Goal: Task Accomplishment & Management: Manage account settings

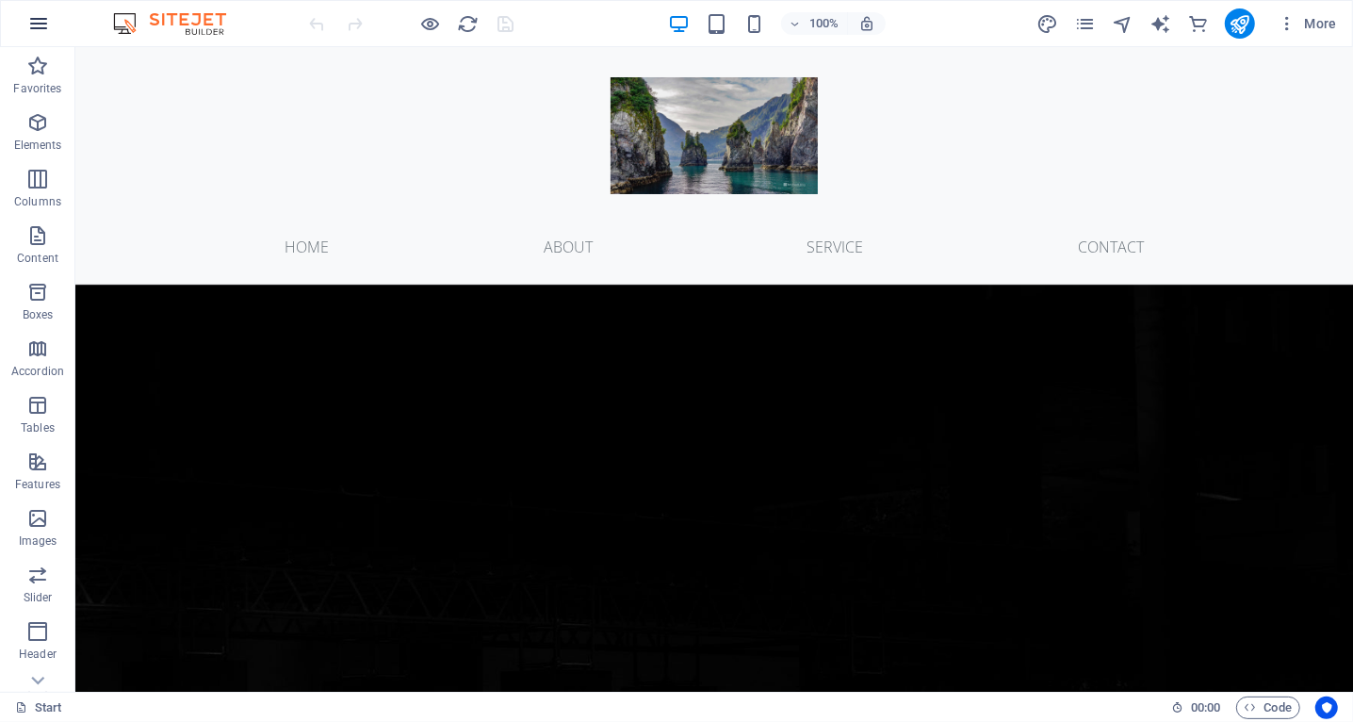
click at [38, 15] on icon "button" at bounding box center [38, 23] width 23 height 23
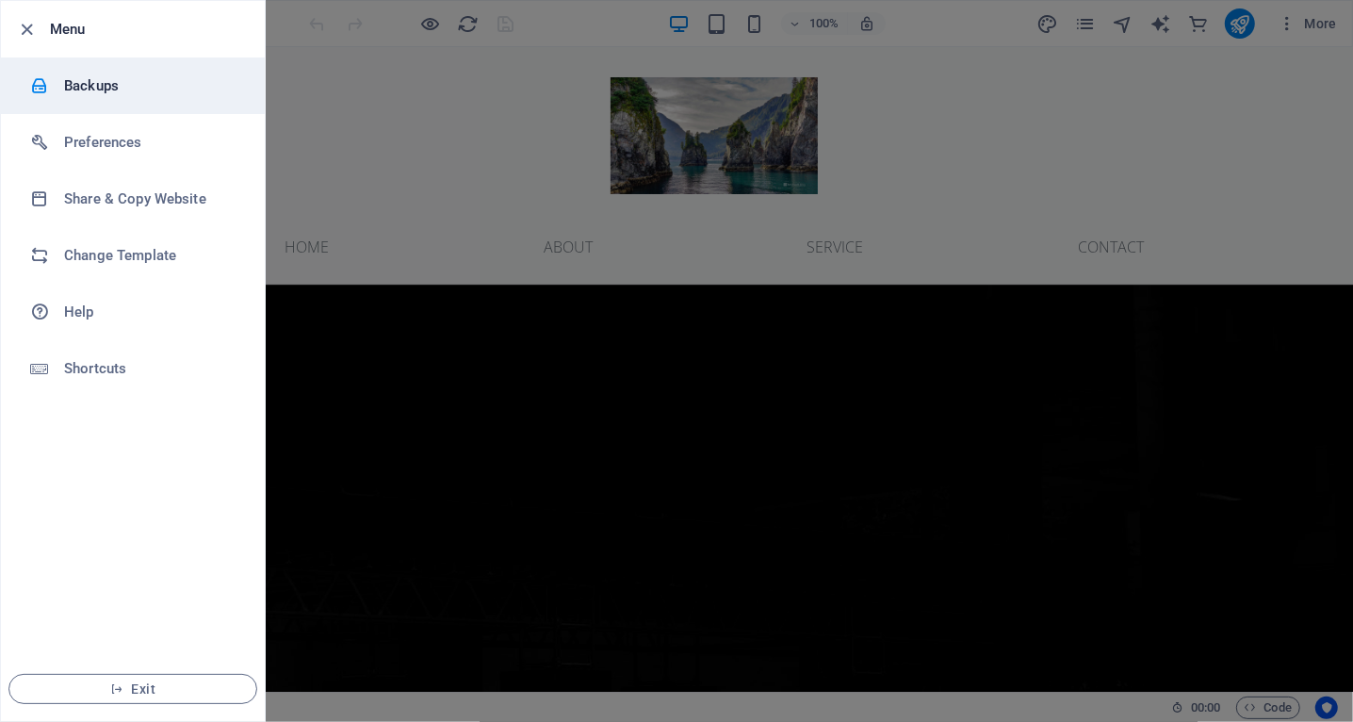
click at [103, 88] on h6 "Backups" at bounding box center [151, 85] width 174 height 23
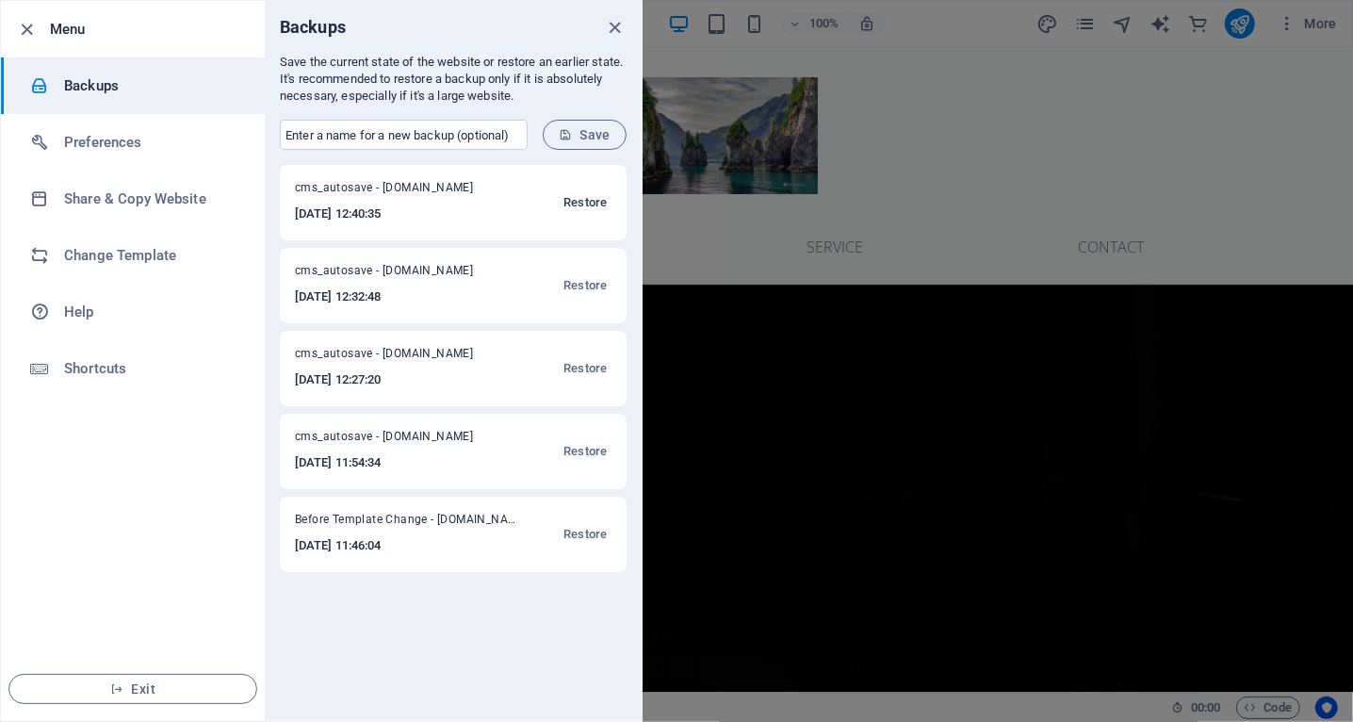
click at [596, 204] on span "Restore" at bounding box center [584, 202] width 43 height 23
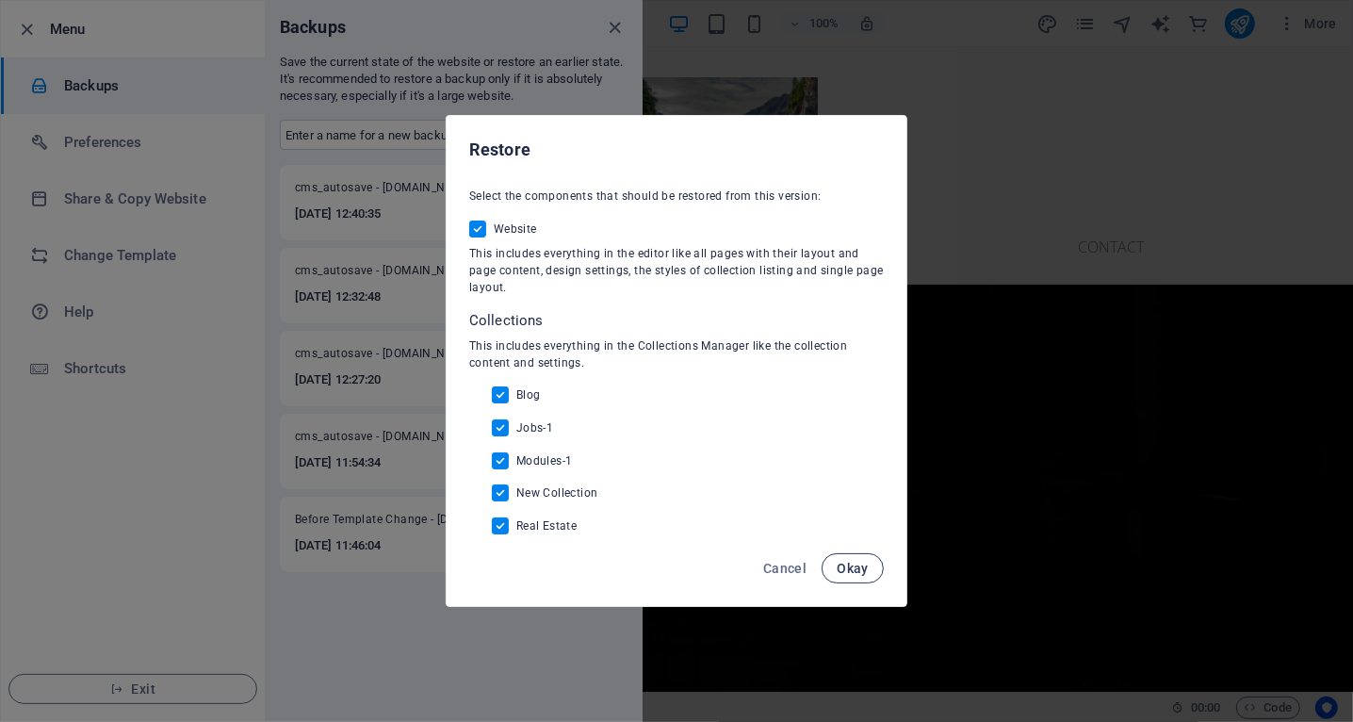
click at [857, 571] on span "Okay" at bounding box center [853, 568] width 32 height 15
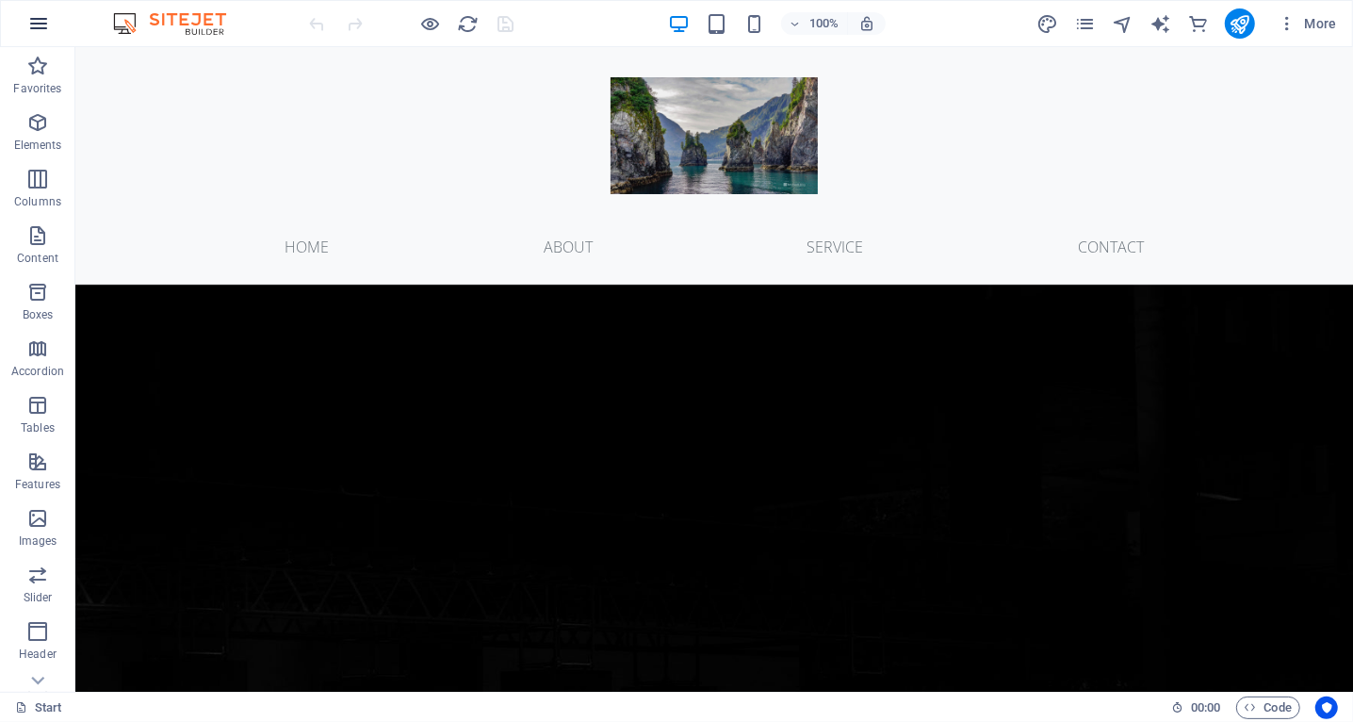
click at [47, 22] on icon "button" at bounding box center [38, 23] width 23 height 23
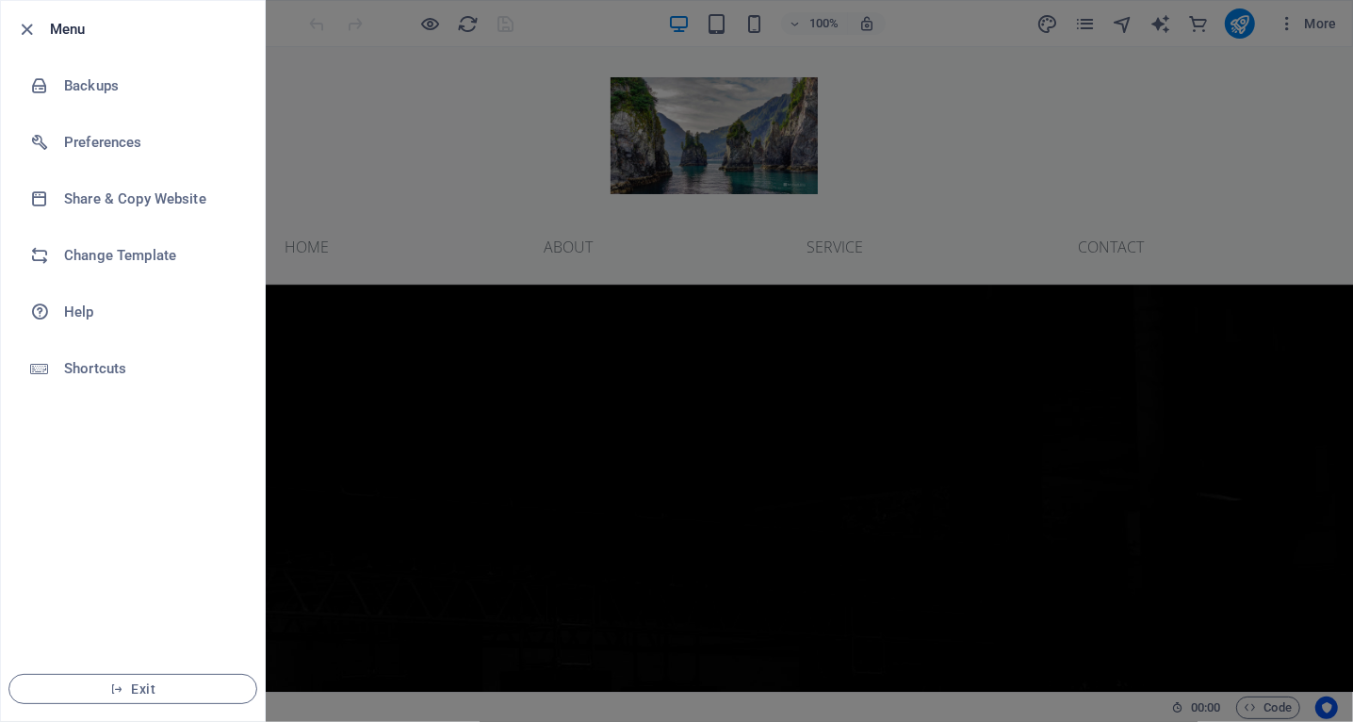
click at [511, 191] on div at bounding box center [676, 361] width 1353 height 722
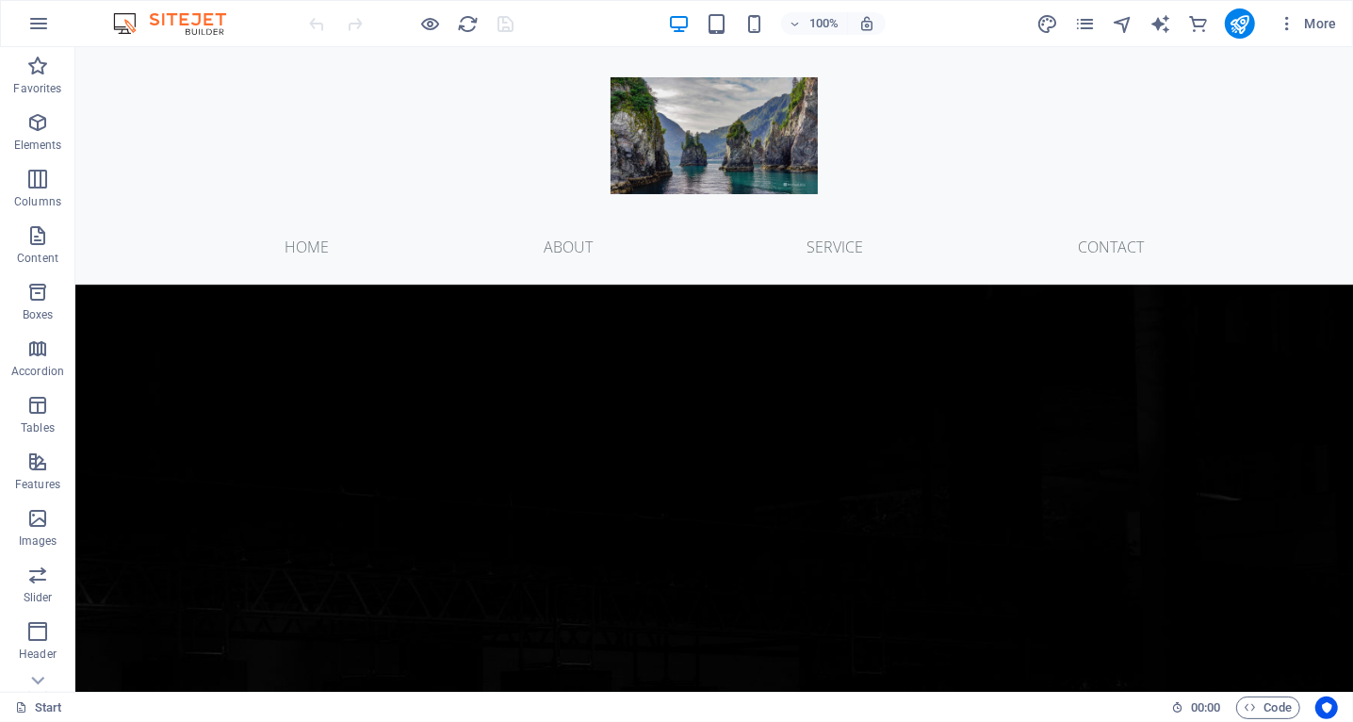
click at [195, 18] on img at bounding box center [178, 23] width 141 height 23
click at [126, 25] on img at bounding box center [178, 23] width 141 height 23
click at [506, 26] on div at bounding box center [411, 23] width 211 height 30
click at [1283, 20] on icon "button" at bounding box center [1287, 23] width 19 height 19
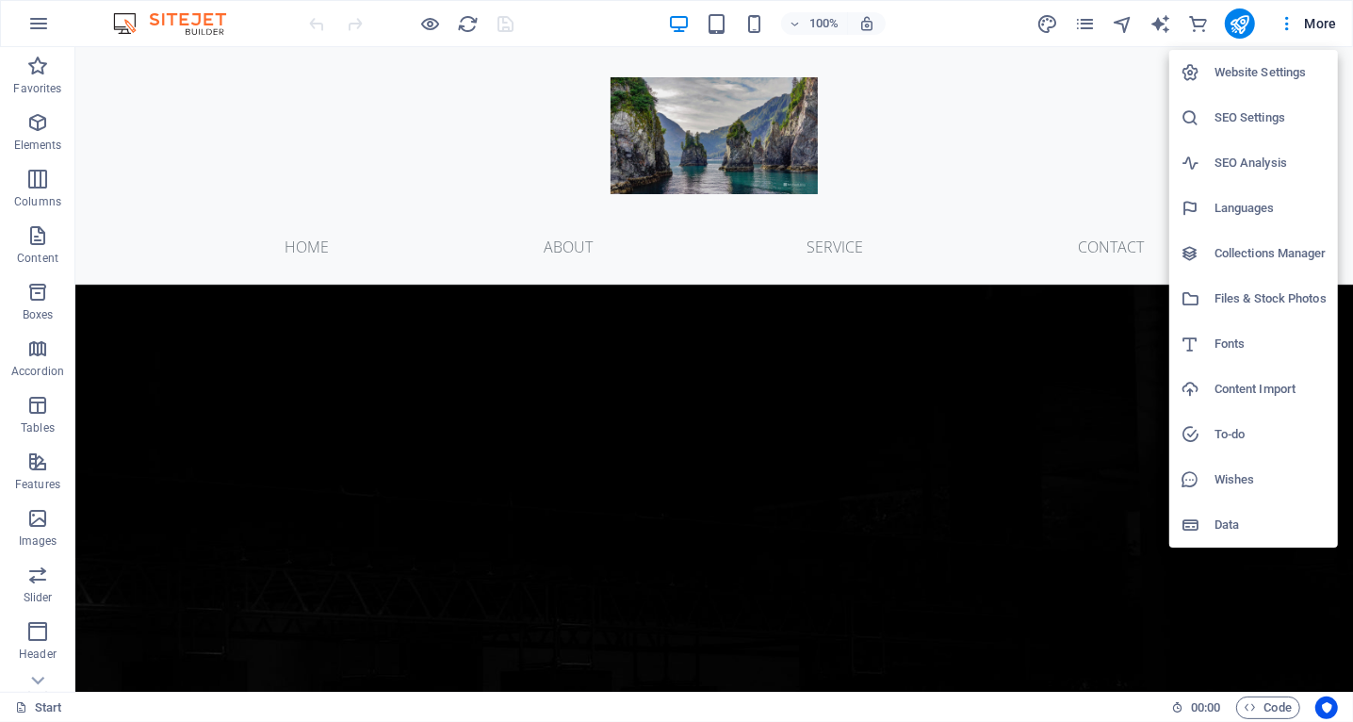
click at [1283, 67] on h6 "Website Settings" at bounding box center [1270, 72] width 112 height 23
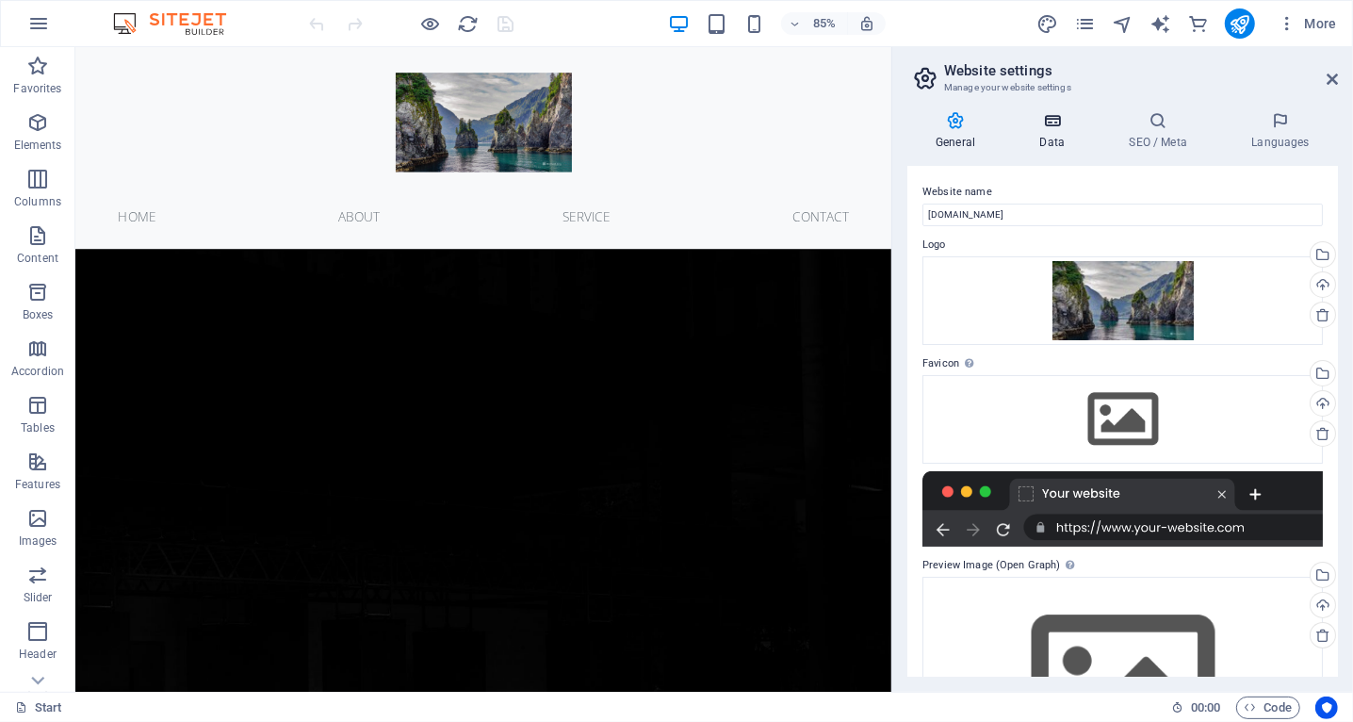
click at [1048, 130] on h4 "Data" at bounding box center [1056, 131] width 90 height 40
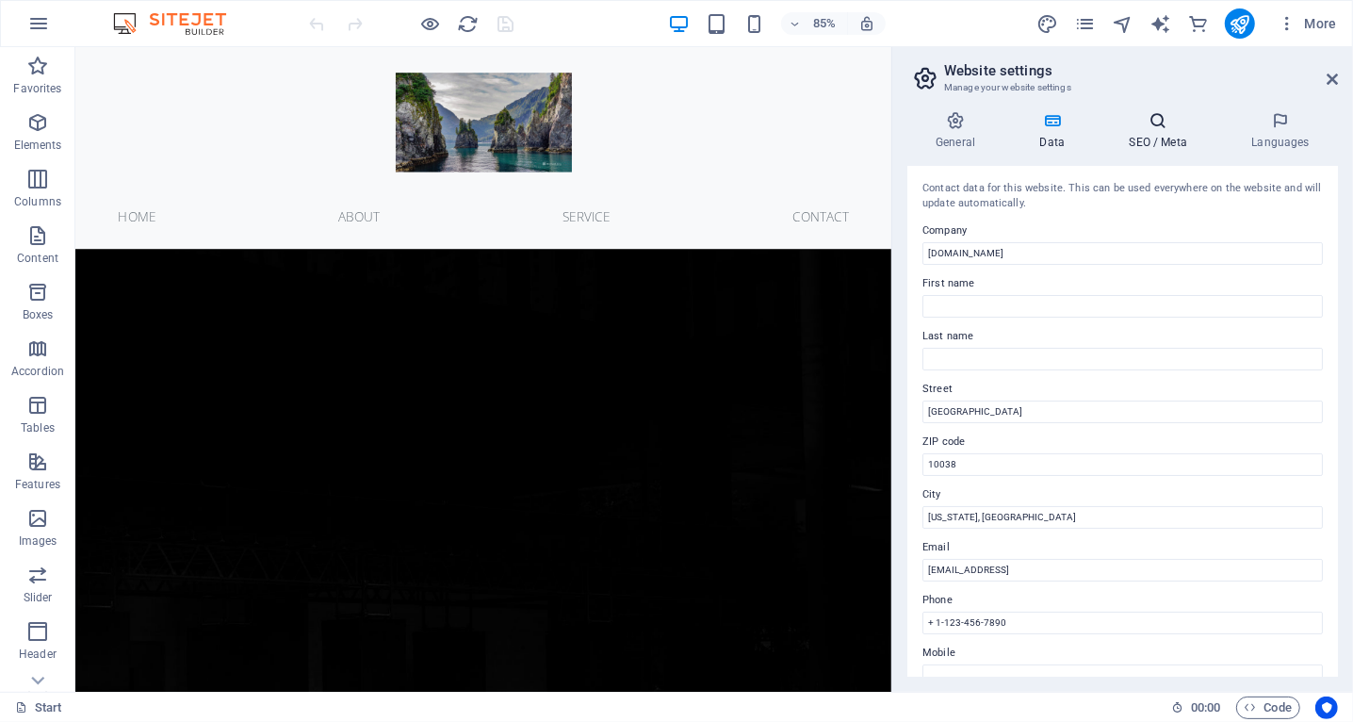
click at [1161, 130] on h4 "SEO / Meta" at bounding box center [1161, 131] width 122 height 40
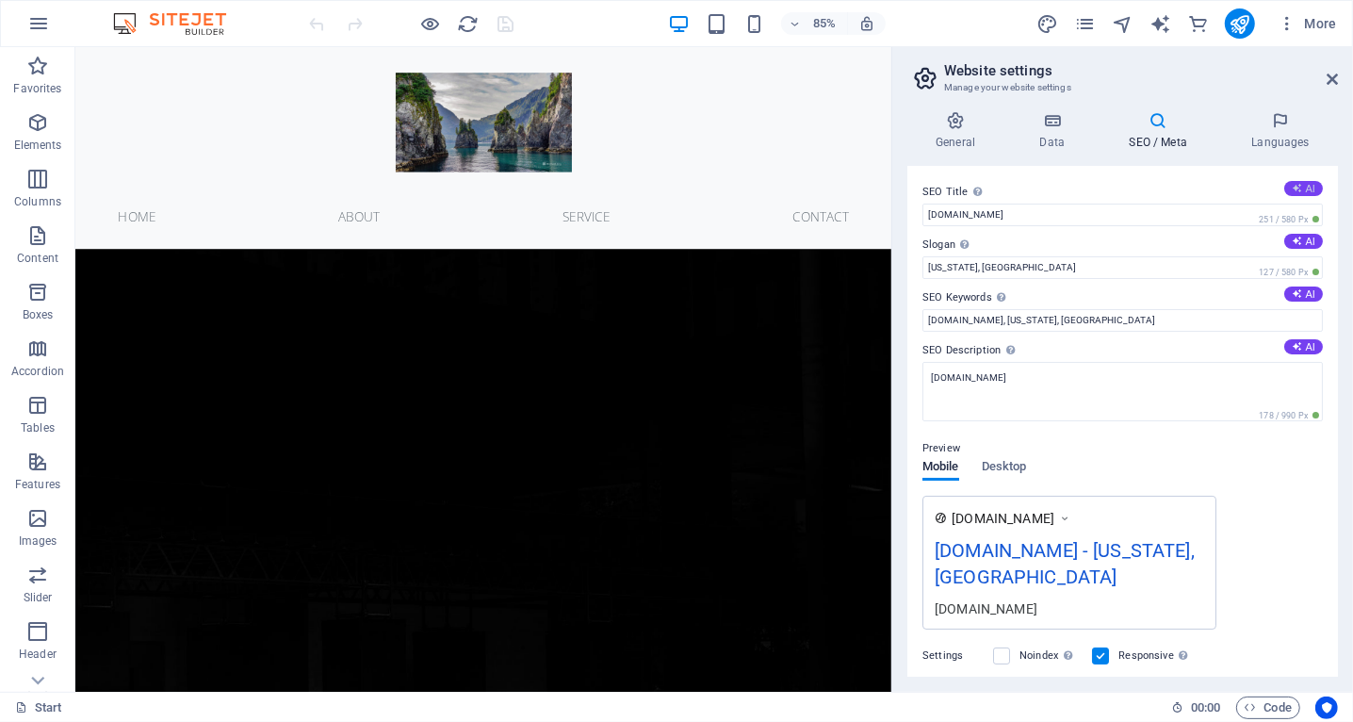
click at [1292, 186] on icon at bounding box center [1297, 188] width 10 height 10
type input "Legal Notice & Privacy Info"
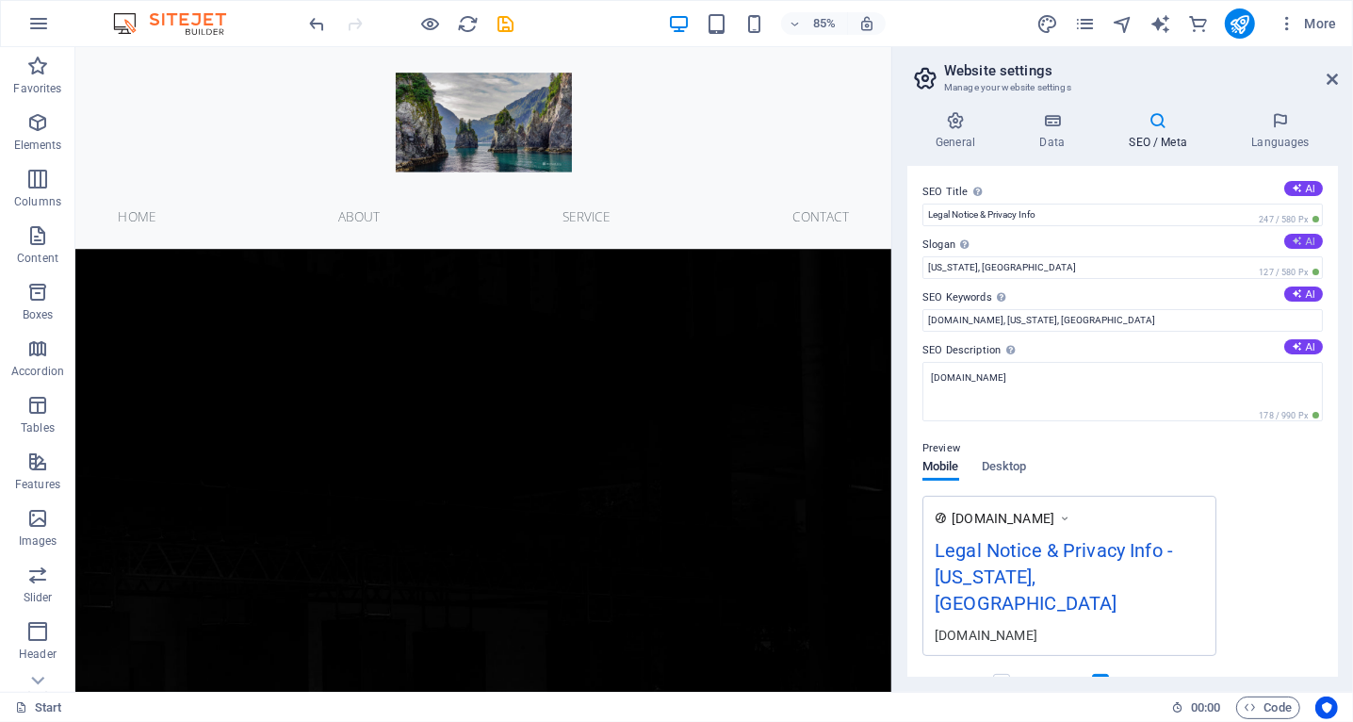
click at [1297, 238] on icon at bounding box center [1297, 241] width 10 height 10
type input "Clear Guidance on Legal Rights and Privacy Matters"
click at [1309, 294] on button "AI" at bounding box center [1303, 293] width 39 height 15
type input "legal notice, privacy policy, data protection, terms and conditions, user agree…"
click at [1297, 342] on icon at bounding box center [1297, 346] width 10 height 10
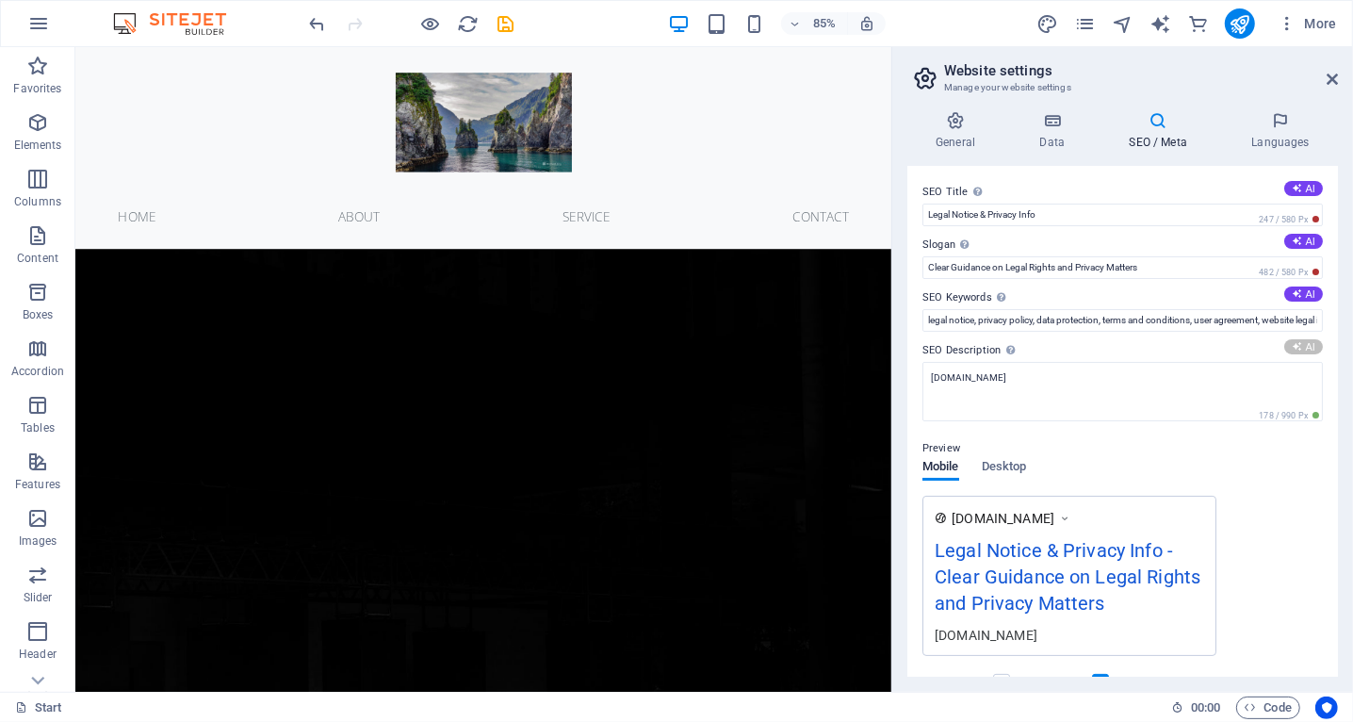
type textarea "Discover our Legal Notice and Privacy details to understand your rights and how…"
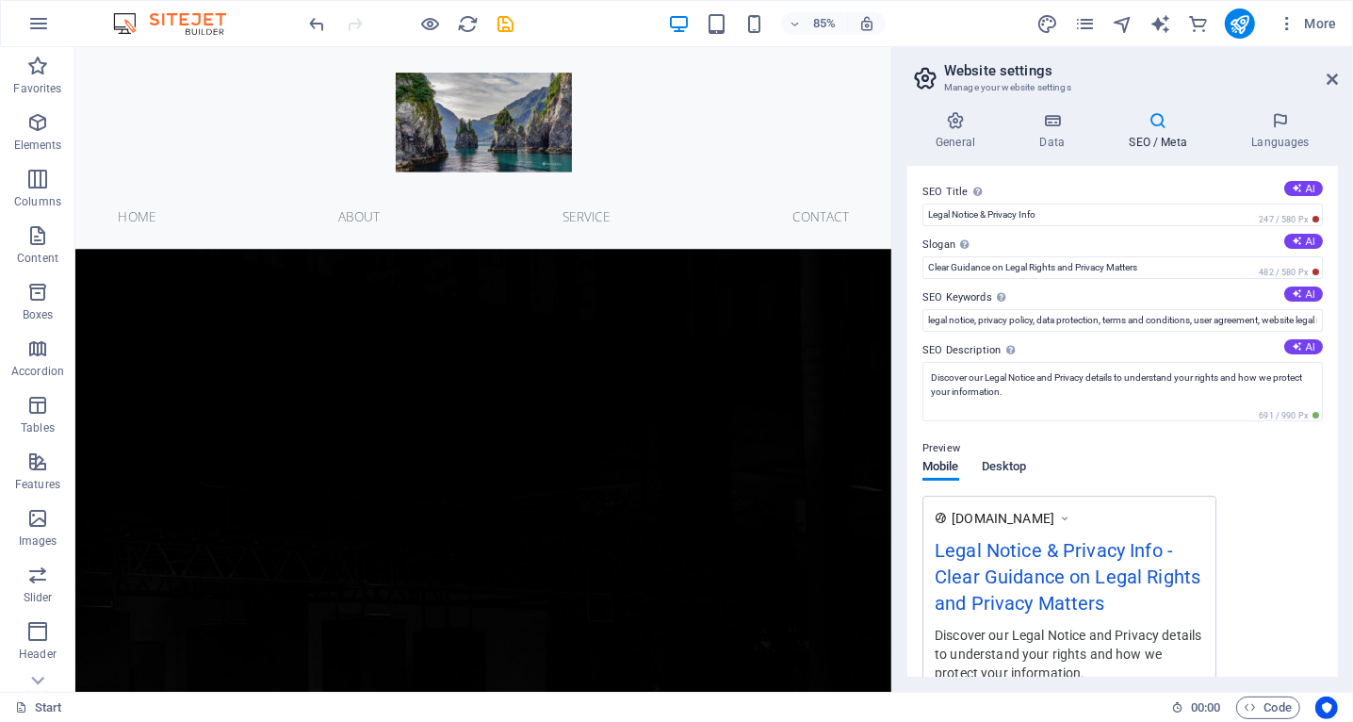
click at [1016, 464] on span "Desktop" at bounding box center [1004, 468] width 45 height 26
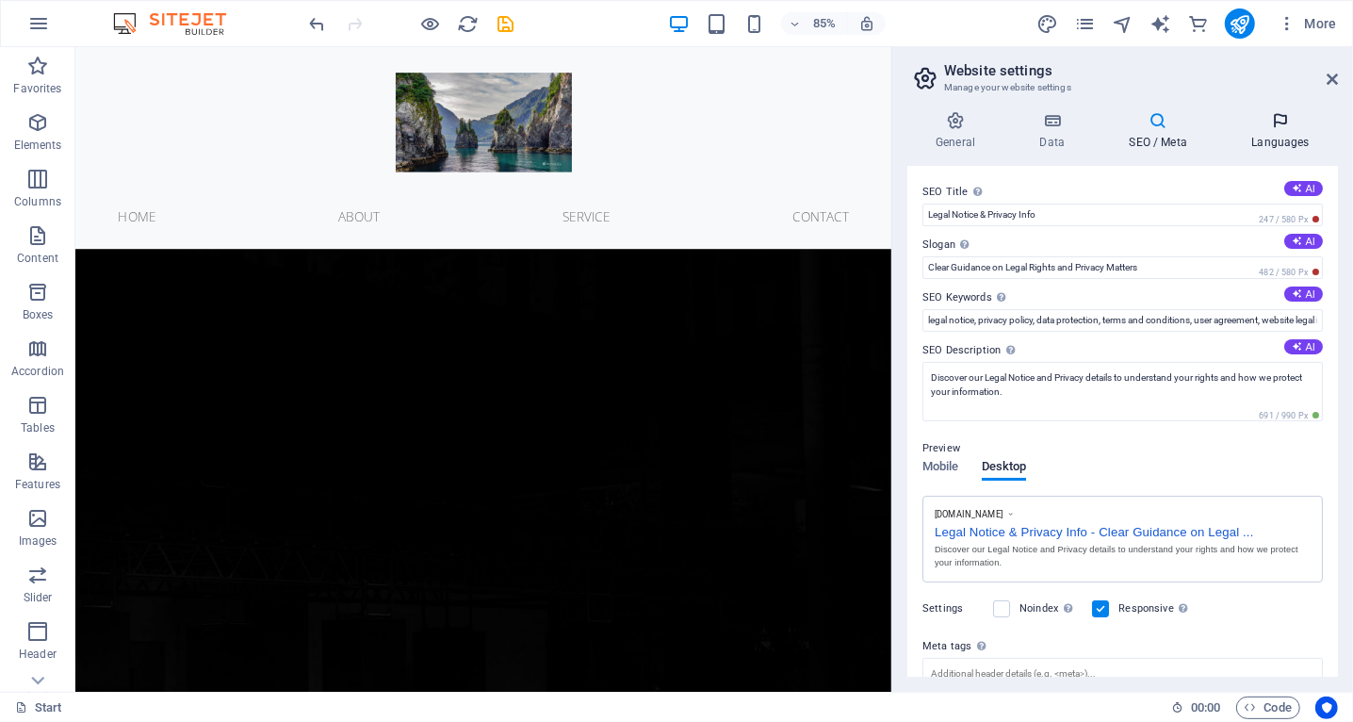
click at [1278, 129] on icon at bounding box center [1280, 120] width 115 height 19
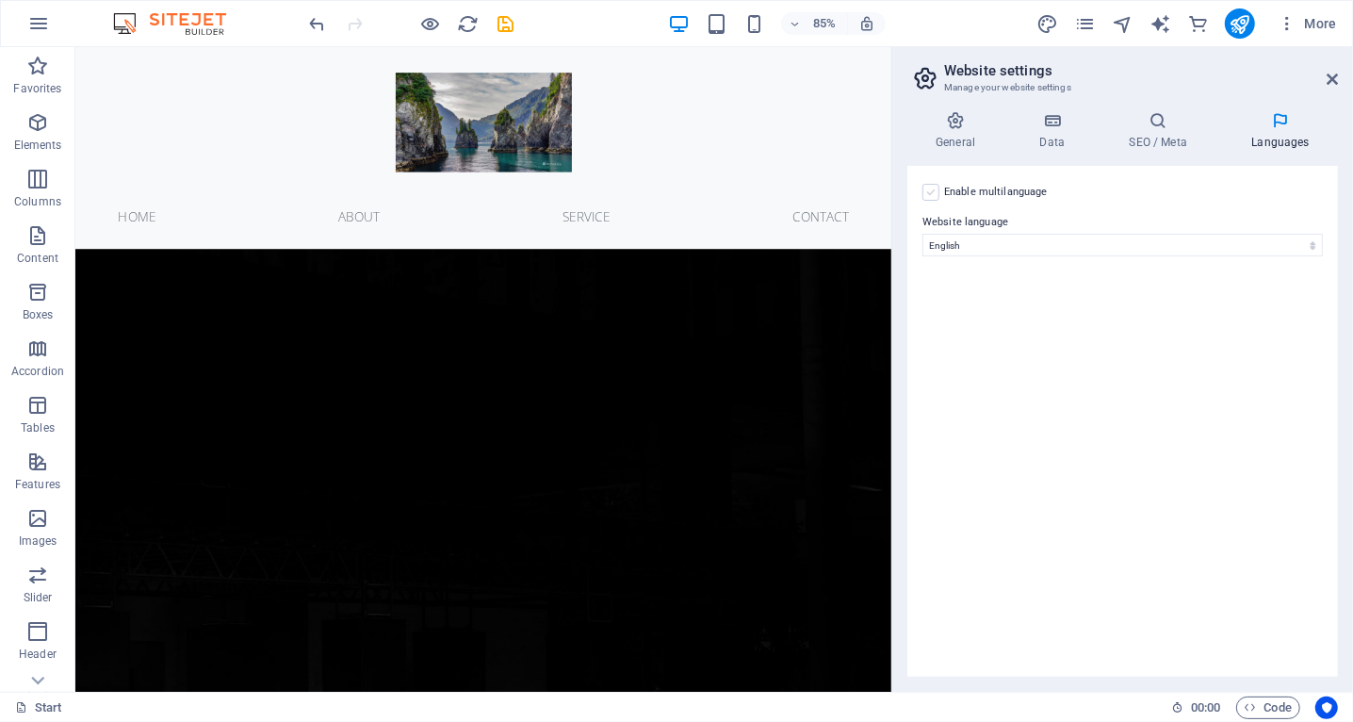
click at [932, 188] on label at bounding box center [930, 192] width 17 height 17
click at [0, 0] on input "Enable multilanguage To disable multilanguage delete all languages until only o…" at bounding box center [0, 0] width 0 height 0
select select
click at [1161, 127] on icon at bounding box center [1157, 120] width 115 height 19
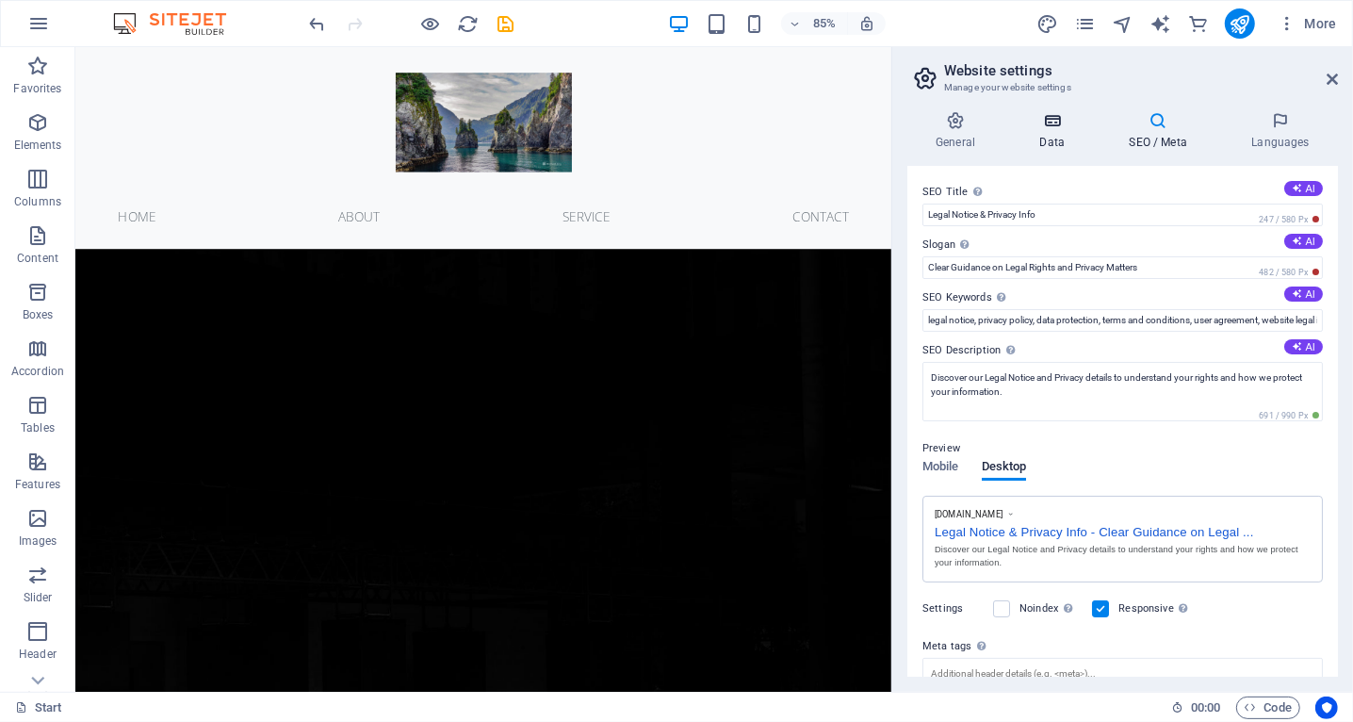
click at [1044, 138] on h4 "Data" at bounding box center [1056, 131] width 90 height 40
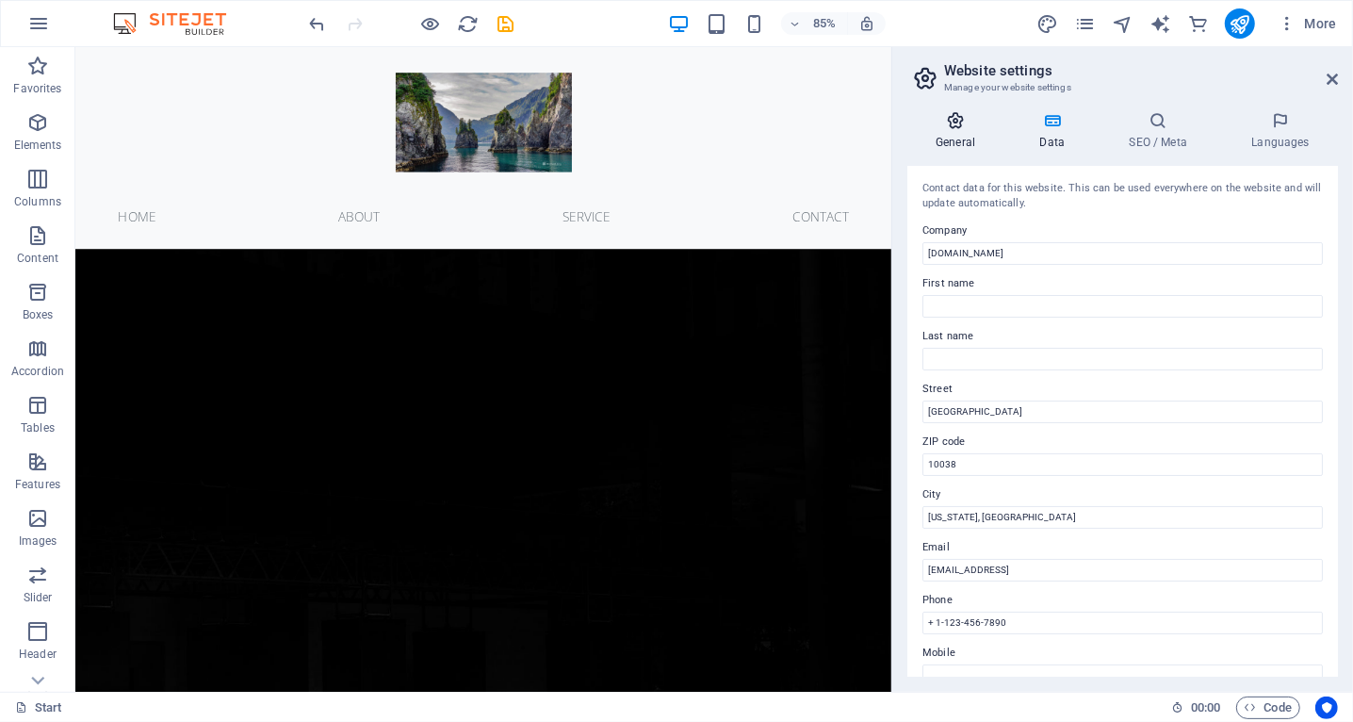
click at [982, 141] on h4 "General" at bounding box center [959, 131] width 104 height 40
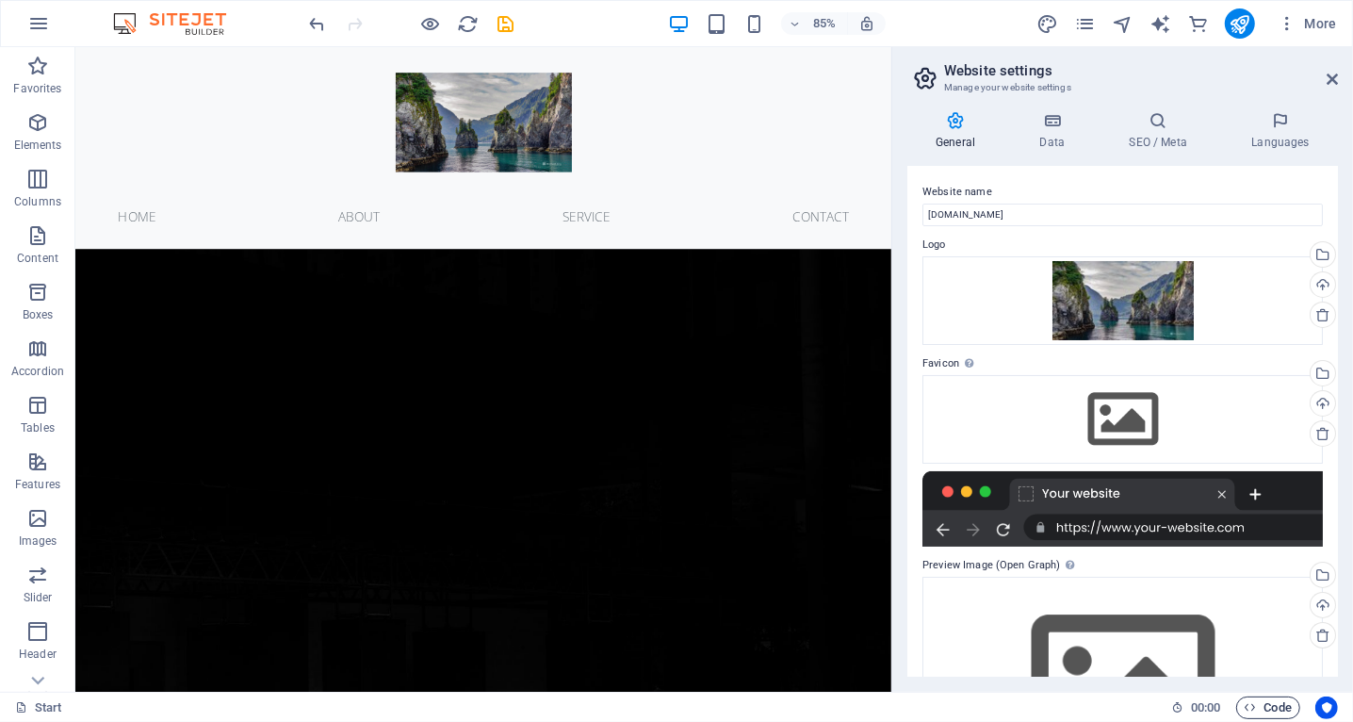
click at [1264, 708] on span "Code" at bounding box center [1268, 707] width 47 height 23
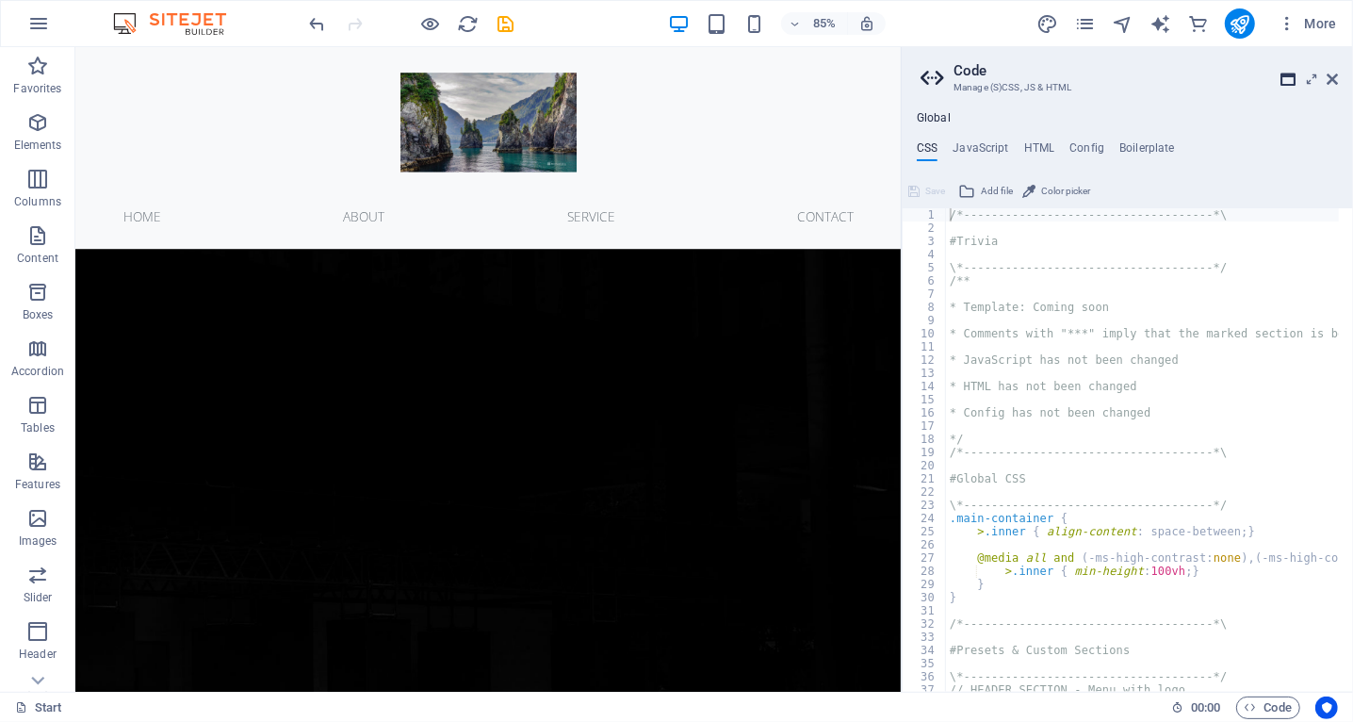
click at [1285, 73] on icon at bounding box center [1287, 79] width 15 height 15
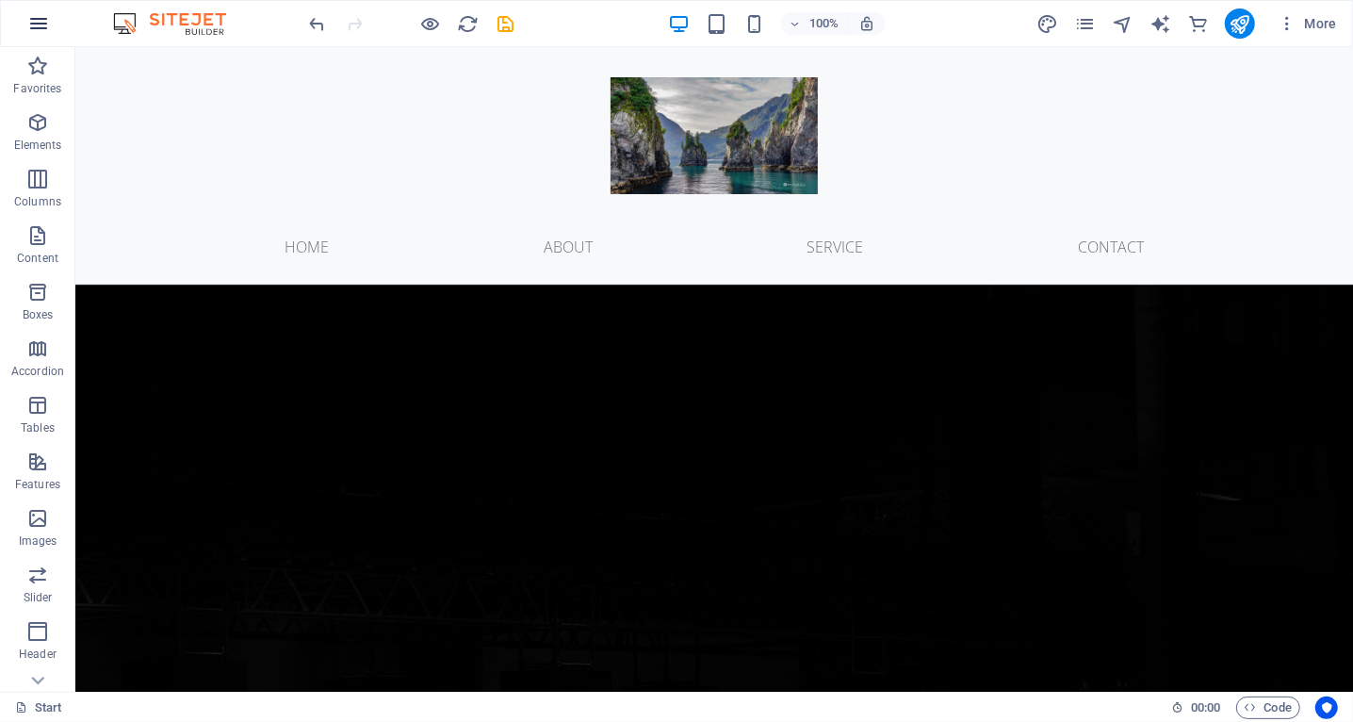
click at [35, 22] on icon "button" at bounding box center [38, 23] width 23 height 23
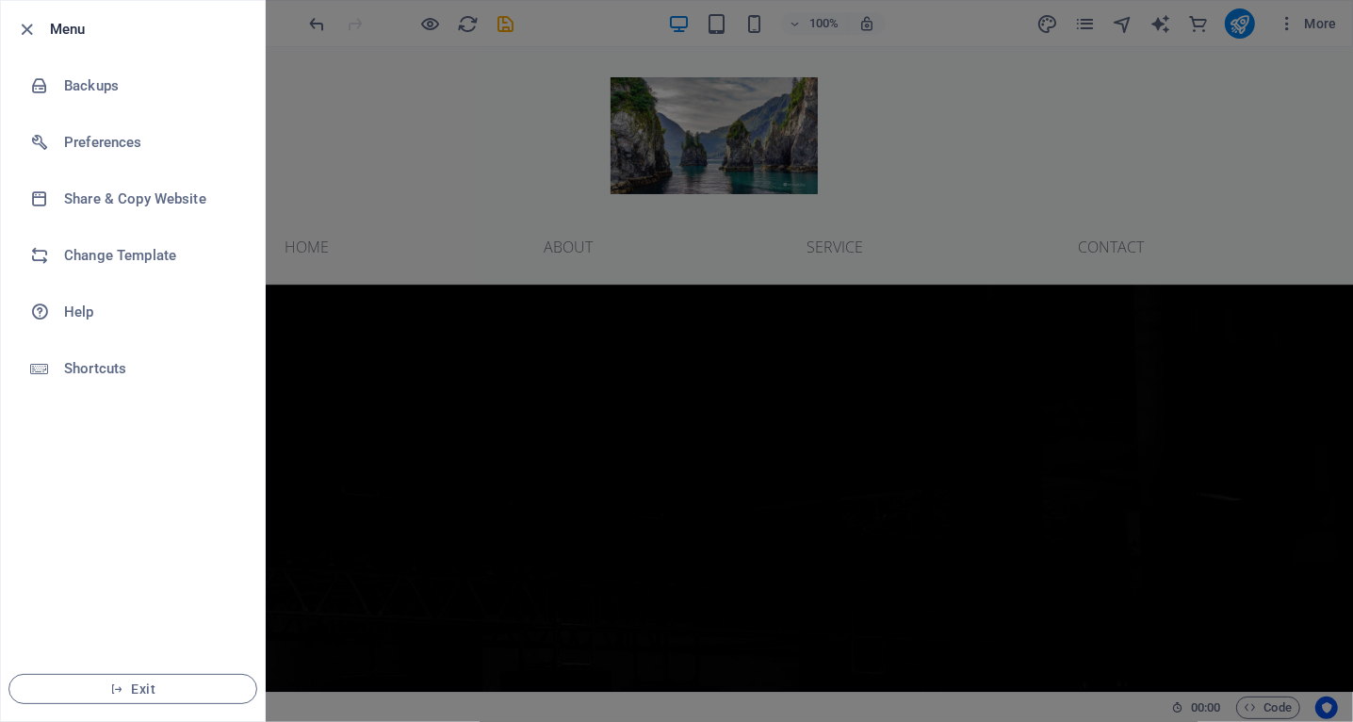
click at [451, 426] on div at bounding box center [676, 361] width 1353 height 722
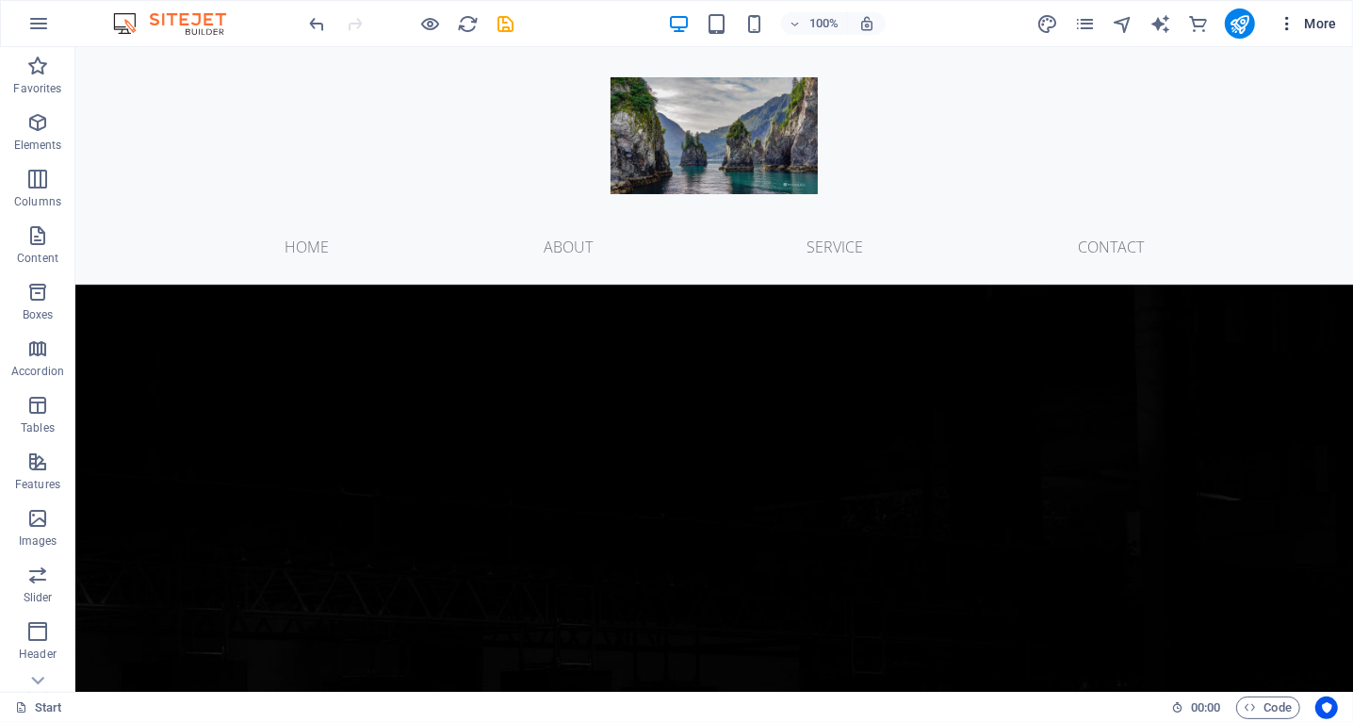
click at [1294, 24] on span "More" at bounding box center [1307, 23] width 59 height 19
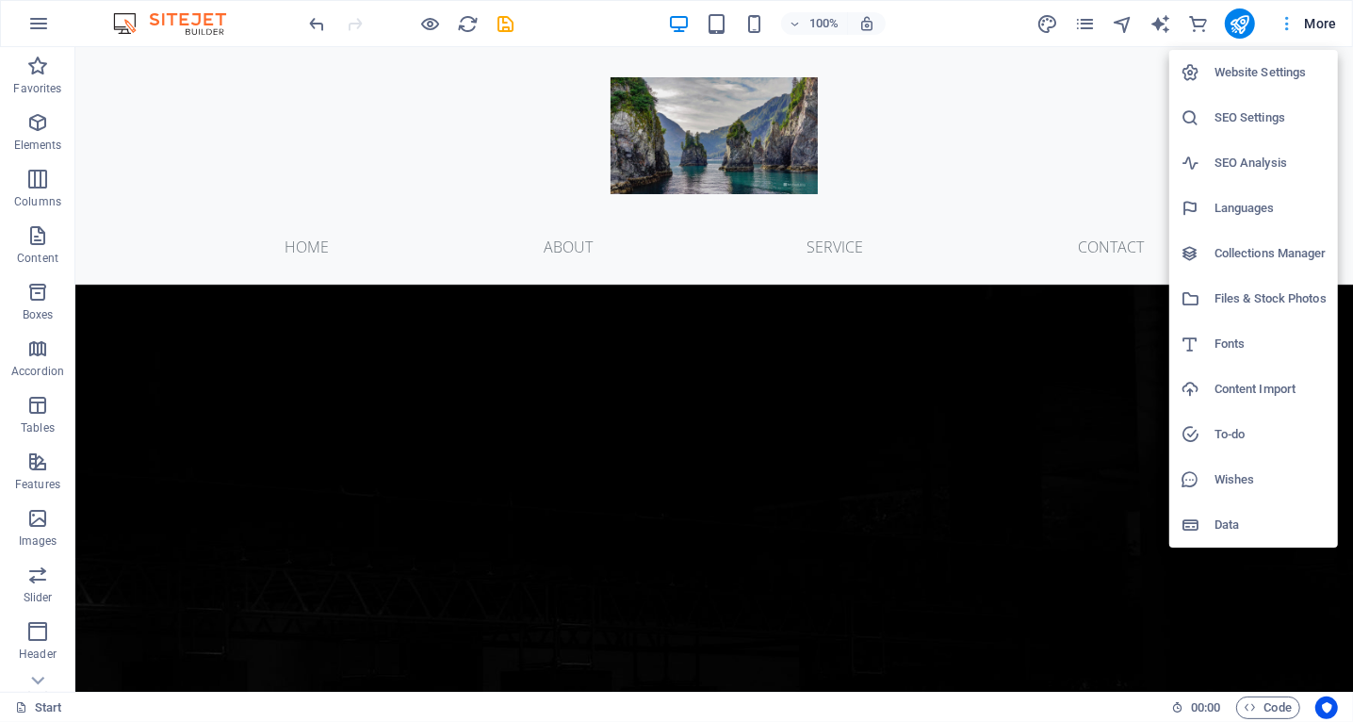
click at [1294, 24] on div at bounding box center [676, 361] width 1353 height 722
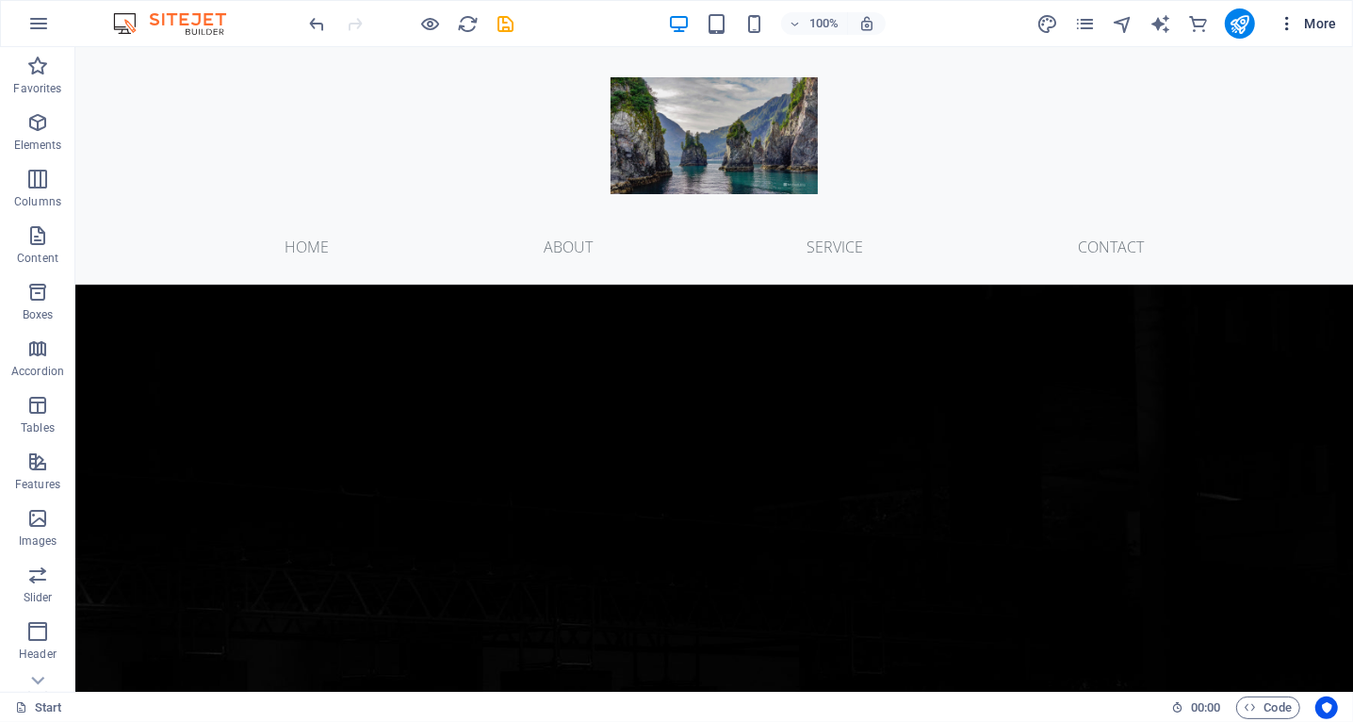
click at [1294, 24] on icon "button" at bounding box center [1287, 23] width 19 height 19
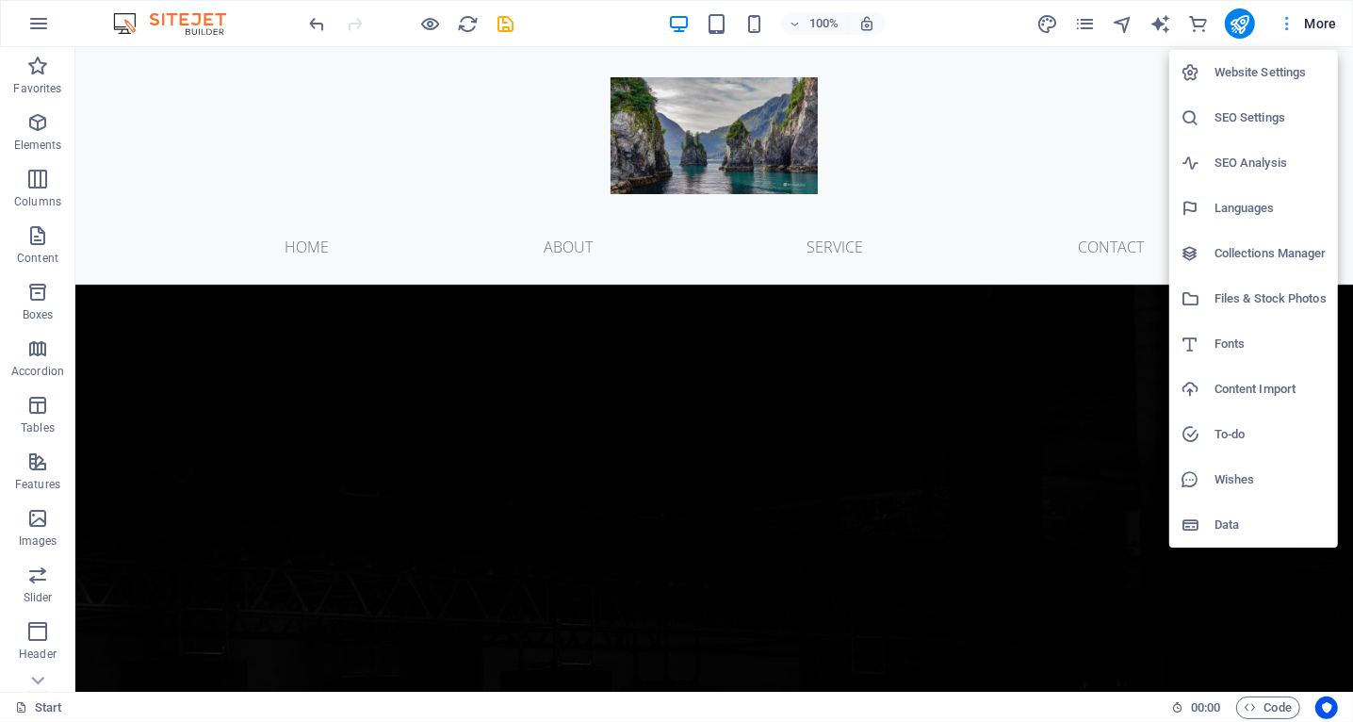
click at [1294, 24] on div at bounding box center [676, 361] width 1353 height 722
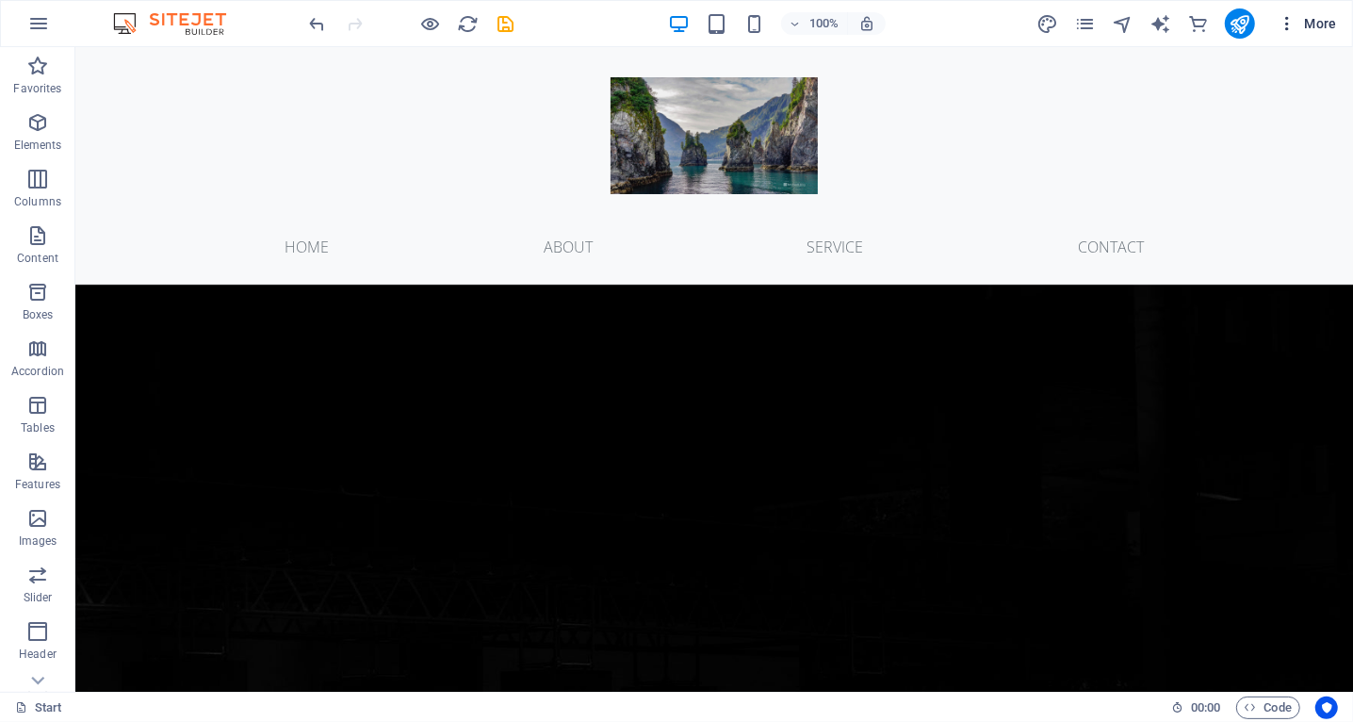
click at [1294, 24] on icon "button" at bounding box center [1287, 23] width 19 height 19
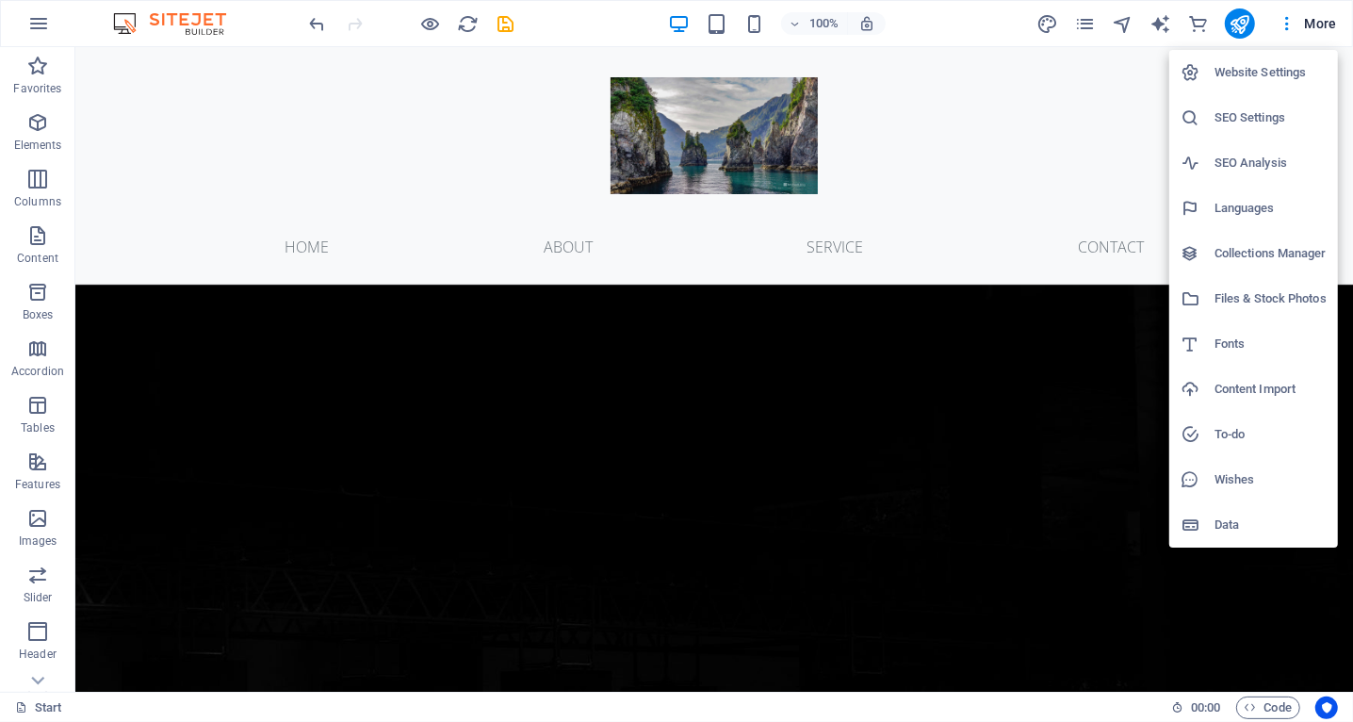
click at [1282, 67] on h6 "Website Settings" at bounding box center [1270, 72] width 112 height 23
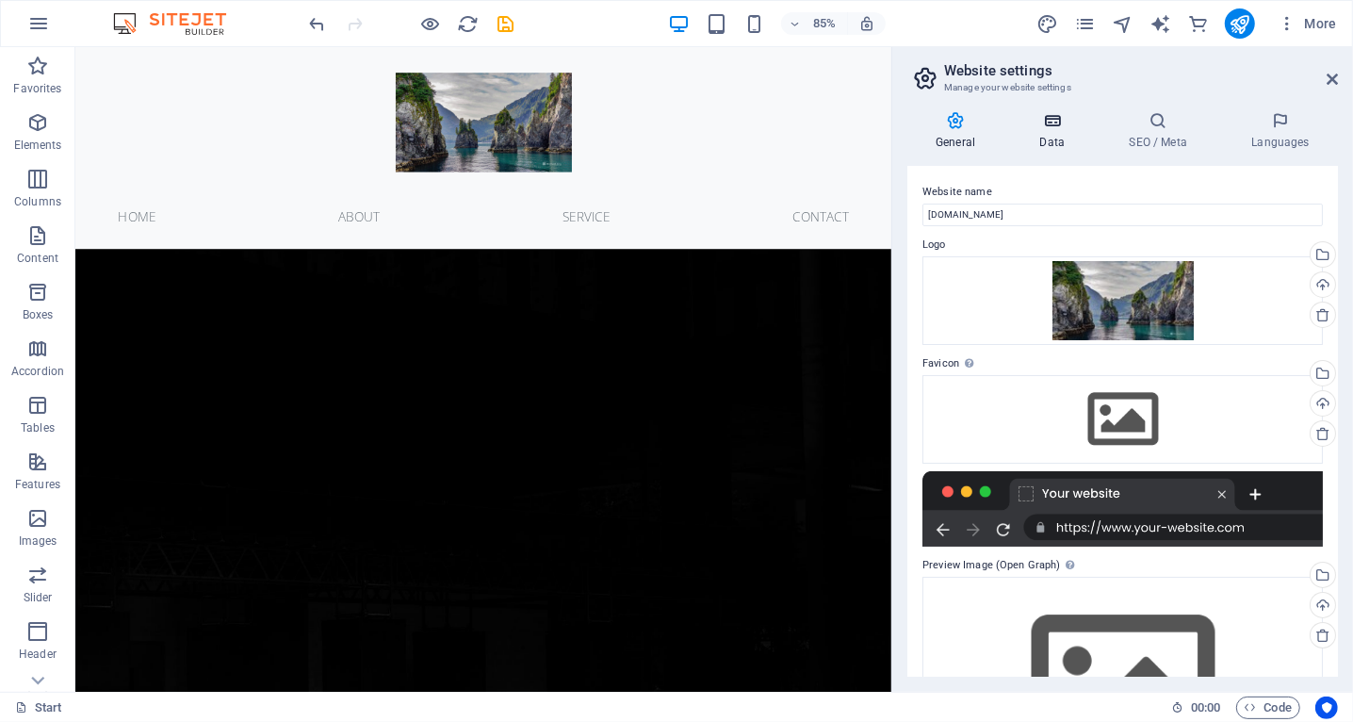
click at [1044, 143] on h4 "Data" at bounding box center [1056, 131] width 90 height 40
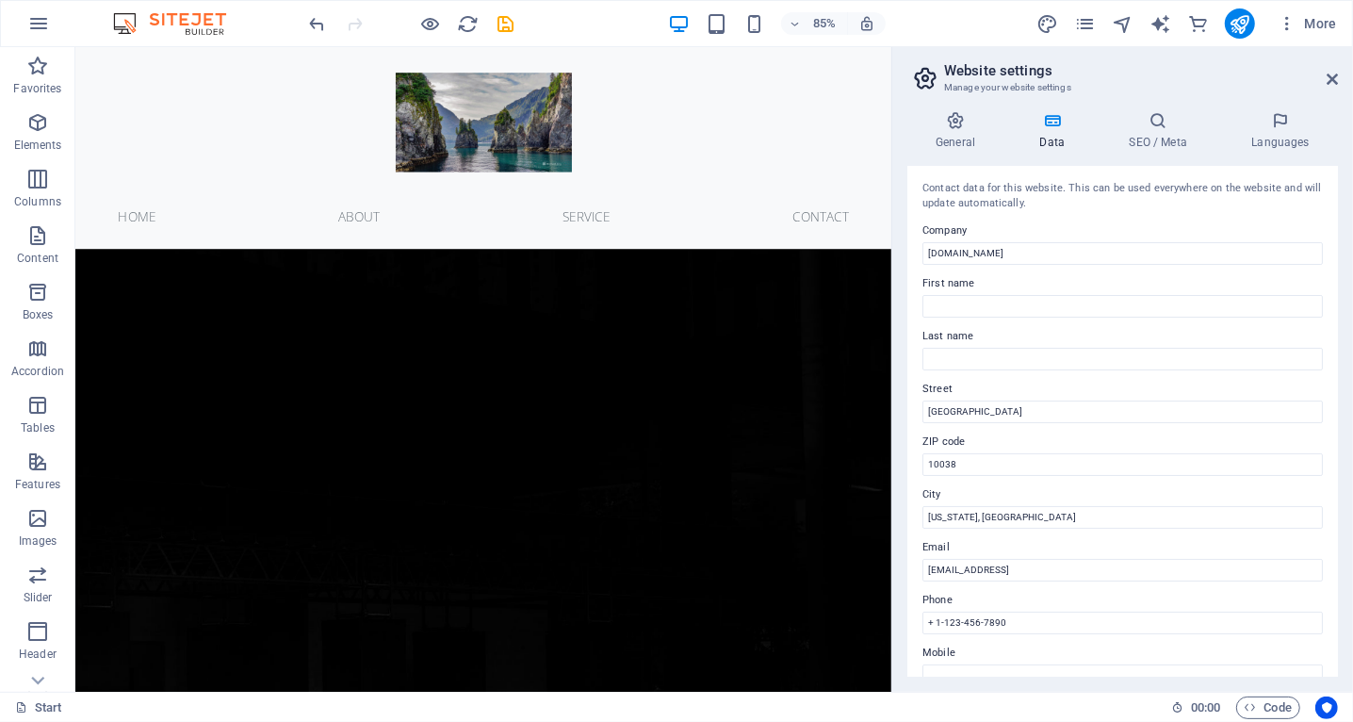
click at [1025, 82] on h3 "Manage your website settings" at bounding box center [1122, 87] width 356 height 17
click at [1286, 135] on h4 "Languages" at bounding box center [1280, 131] width 115 height 40
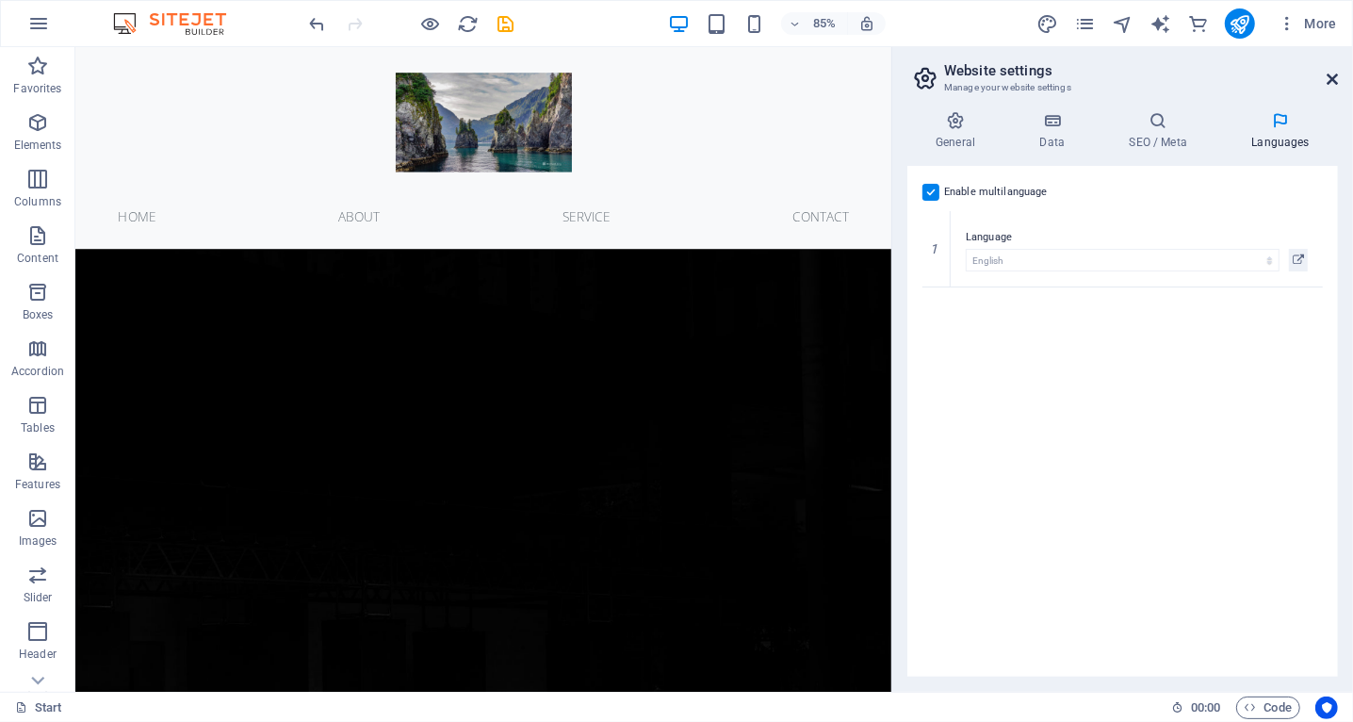
click at [1328, 79] on icon at bounding box center [1332, 79] width 11 height 15
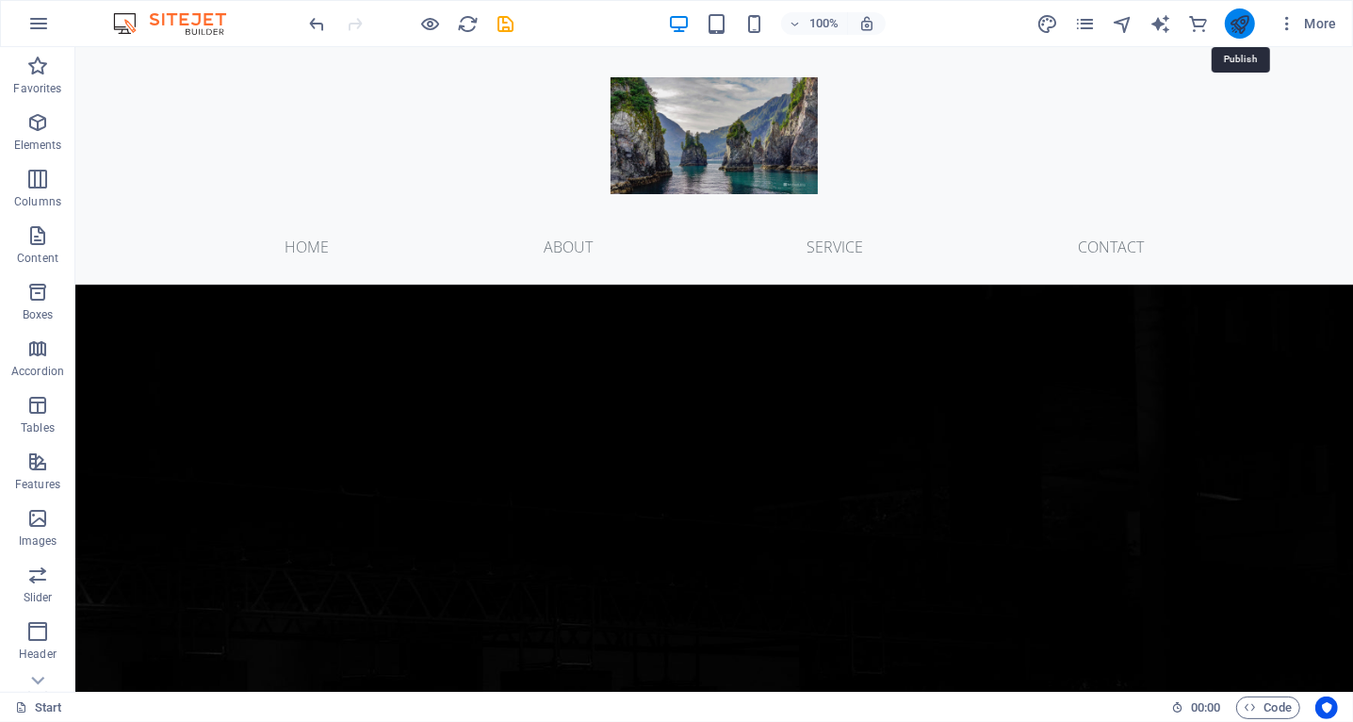
click at [1236, 16] on icon "publish" at bounding box center [1240, 24] width 22 height 22
click at [1230, 30] on icon "publish" at bounding box center [1240, 24] width 22 height 22
